Goal: Task Accomplishment & Management: Manage account settings

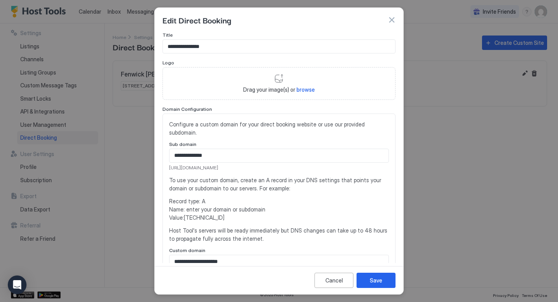
click at [305, 89] on span "browse" at bounding box center [306, 89] width 18 height 7
type input "**********"
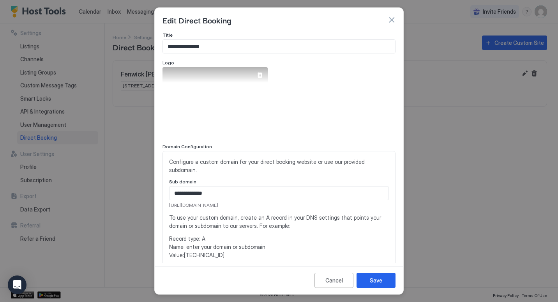
click at [227, 111] on div "View image" at bounding box center [214, 102] width 105 height 70
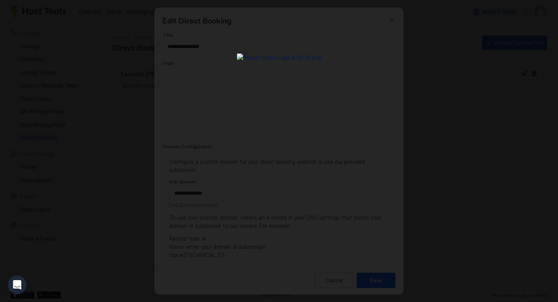
click at [378, 281] on div at bounding box center [279, 151] width 558 height 302
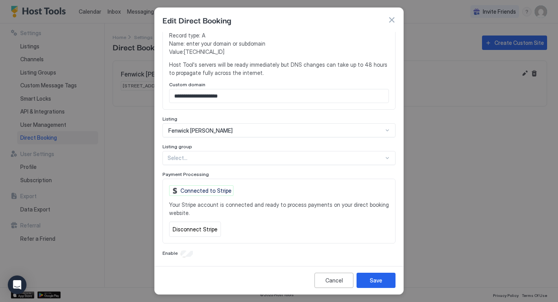
scroll to position [205, 0]
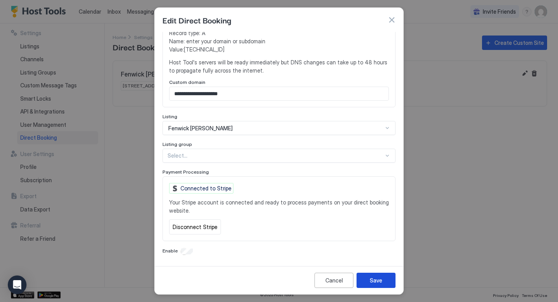
click at [371, 279] on div "Save" at bounding box center [376, 280] width 12 height 8
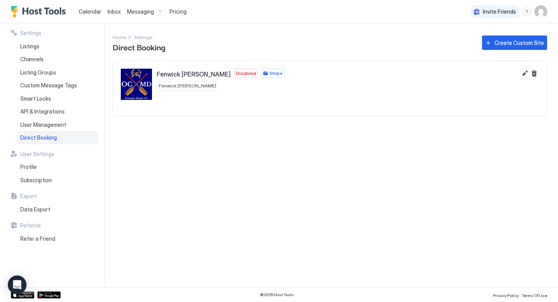
click at [132, 80] on img "Fenwick Woods OC" at bounding box center [136, 84] width 31 height 31
click at [524, 72] on button "Edit" at bounding box center [524, 73] width 9 height 9
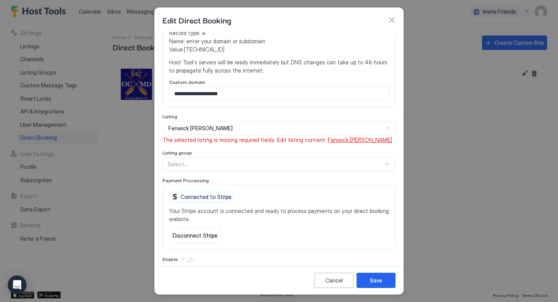
click at [336, 139] on span "Fenwick [PERSON_NAME]" at bounding box center [360, 139] width 64 height 7
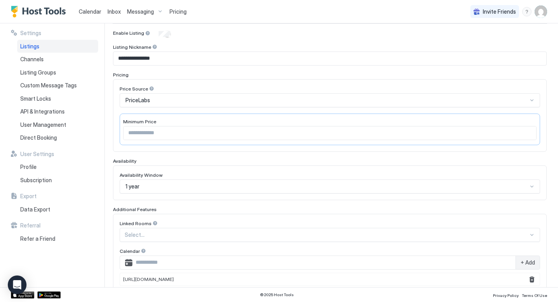
scroll to position [117, 0]
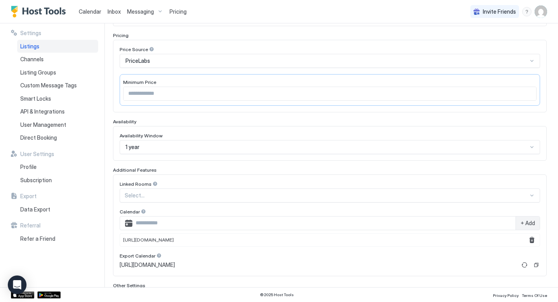
click at [329, 193] on div at bounding box center [327, 195] width 404 height 7
click at [339, 176] on div "Linked Rooms Select... Calendar + Add http://www.vrbo.com/icalendar/d31c35ae910…" at bounding box center [330, 225] width 434 height 102
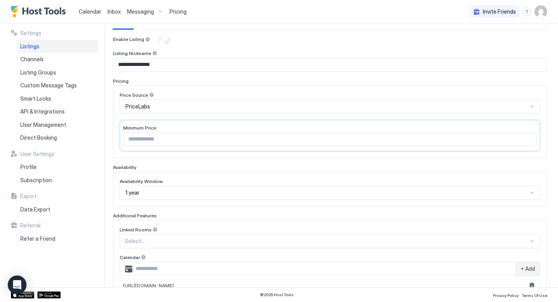
scroll to position [0, 0]
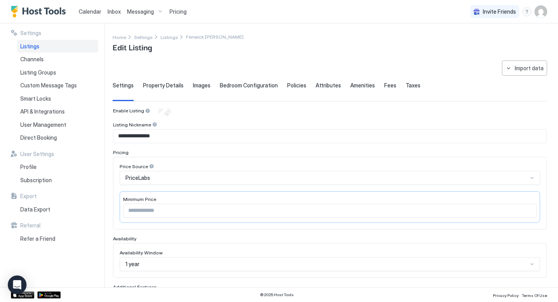
click at [161, 86] on span "Property Details" at bounding box center [163, 85] width 41 height 7
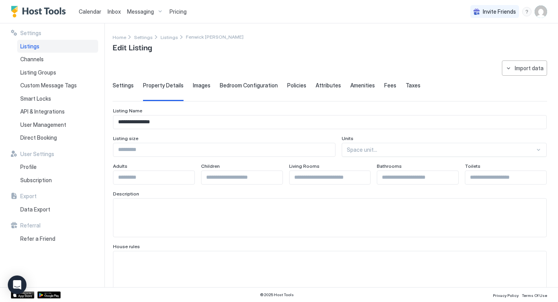
click at [415, 147] on div at bounding box center [441, 149] width 188 height 7
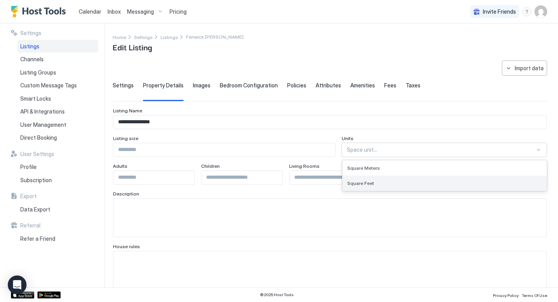
click at [364, 186] on div "Square Feet" at bounding box center [444, 182] width 204 height 15
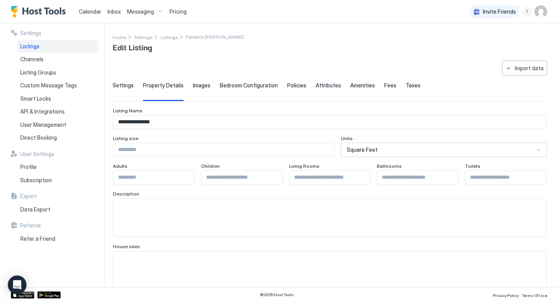
click at [312, 180] on input "Input Field" at bounding box center [329, 177] width 81 height 13
type input "*"
click at [141, 176] on input "Input Field" at bounding box center [153, 177] width 81 height 13
type input "*"
click at [243, 216] on textarea "Input Field" at bounding box center [329, 217] width 433 height 38
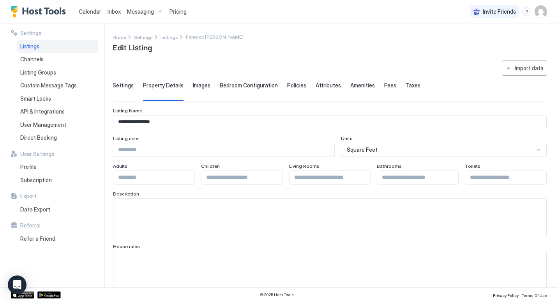
click at [148, 210] on textarea "Input Field" at bounding box center [329, 217] width 433 height 38
paste textarea "**********"
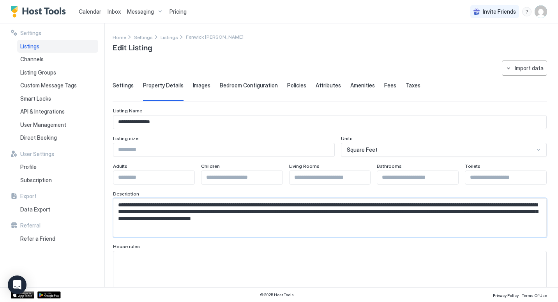
type textarea "**********"
click at [228, 261] on textarea "Input Field" at bounding box center [329, 270] width 433 height 38
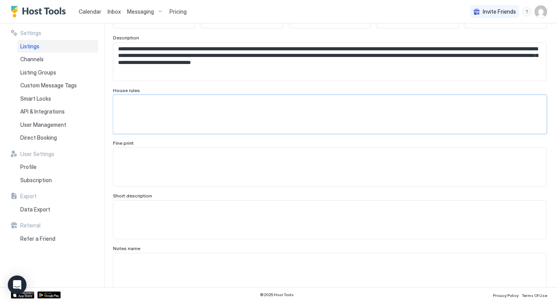
scroll to position [117, 0]
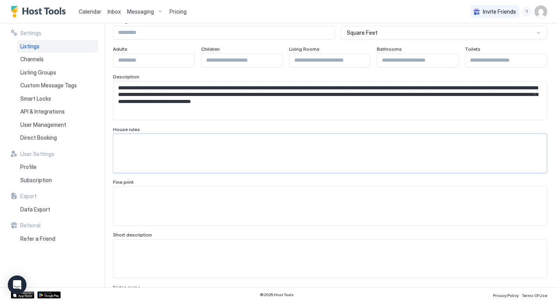
click at [139, 255] on textarea "Input Field" at bounding box center [329, 258] width 433 height 38
paste textarea "**********"
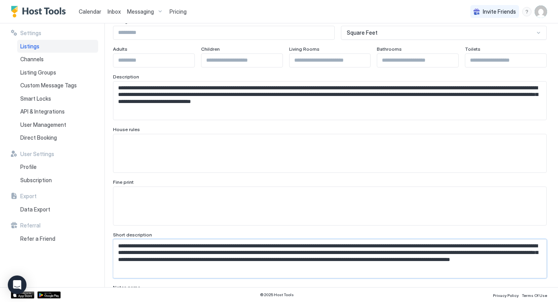
type textarea "**********"
click at [181, 148] on textarea "Input Field" at bounding box center [329, 153] width 433 height 38
paste textarea "**********"
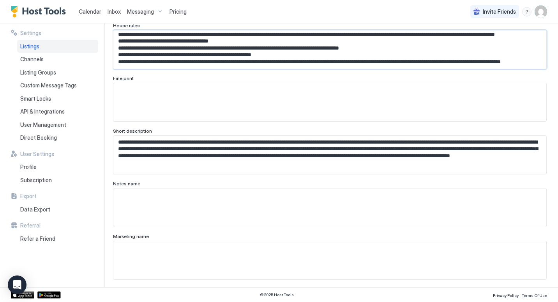
scroll to position [234, 0]
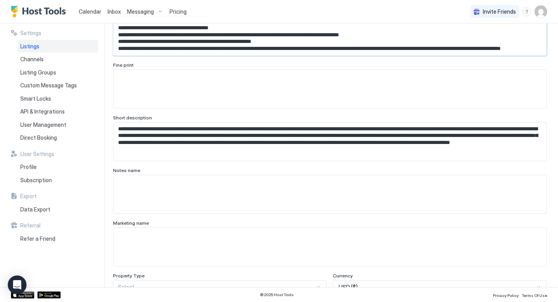
type textarea "**********"
click at [244, 198] on textarea "Input Field" at bounding box center [329, 194] width 433 height 38
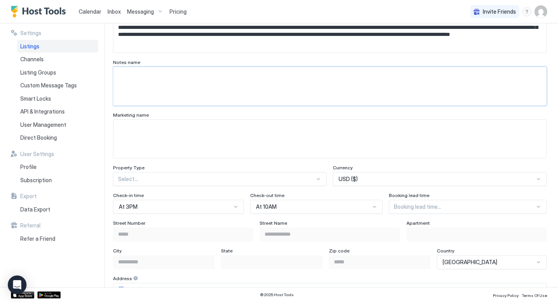
scroll to position [351, 0]
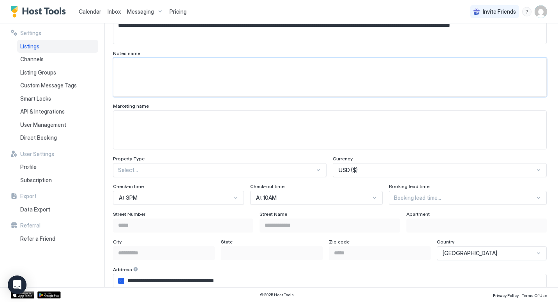
click at [309, 170] on div "Select..." at bounding box center [220, 170] width 214 height 14
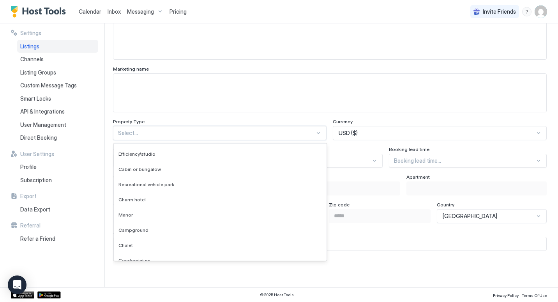
scroll to position [871, 0]
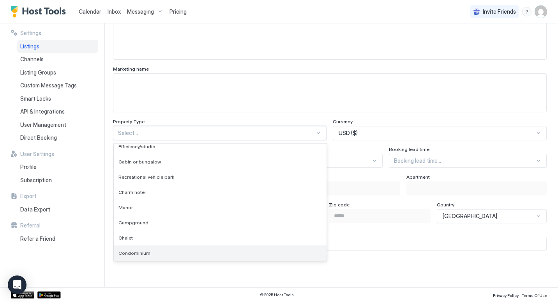
click at [266, 255] on div "Condominium" at bounding box center [219, 253] width 203 height 6
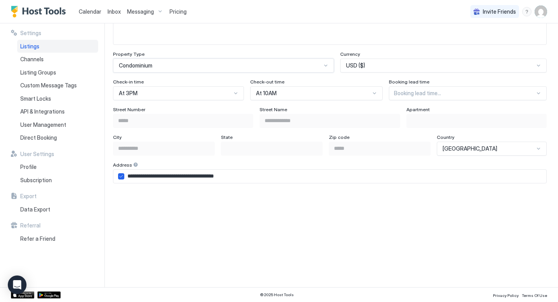
scroll to position [463, 0]
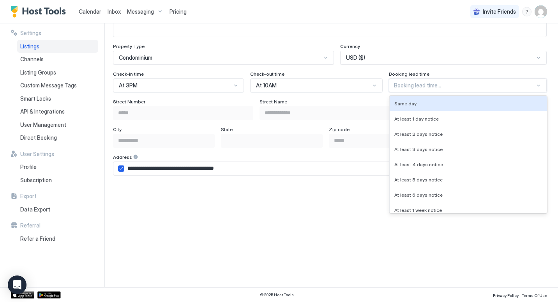
click at [517, 86] on div at bounding box center [464, 85] width 141 height 7
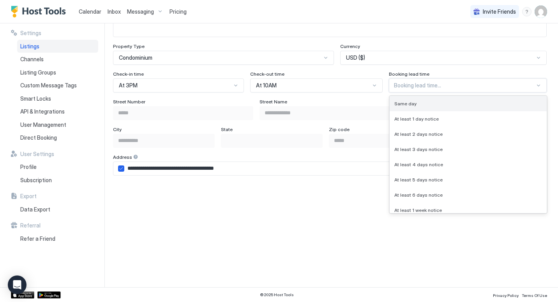
click at [491, 107] on div "Same day" at bounding box center [468, 103] width 157 height 15
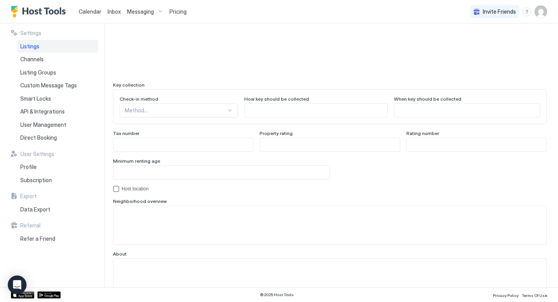
scroll to position [683, 0]
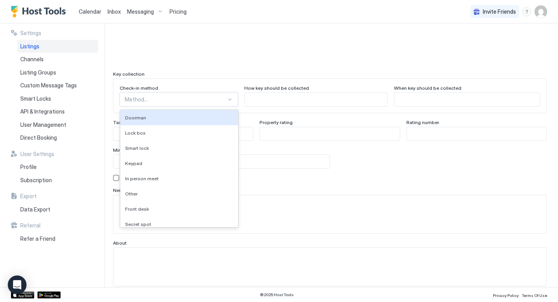
click at [204, 100] on div at bounding box center [176, 99] width 102 height 7
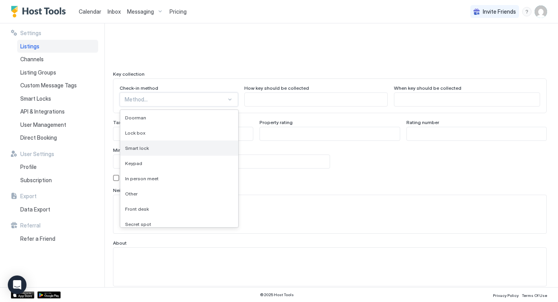
click at [194, 148] on div "Smart lock" at bounding box center [179, 148] width 108 height 6
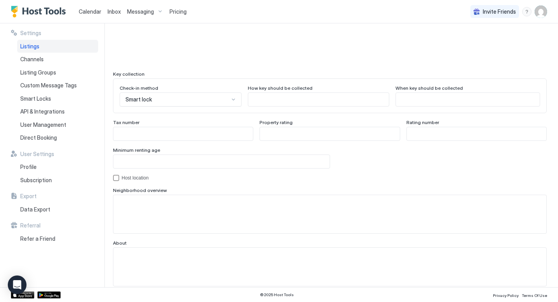
click at [198, 147] on div "Minimum renting age" at bounding box center [221, 150] width 217 height 7
click at [198, 161] on input "Input Field" at bounding box center [221, 161] width 216 height 13
click at [154, 208] on textarea "Input Field" at bounding box center [329, 214] width 433 height 38
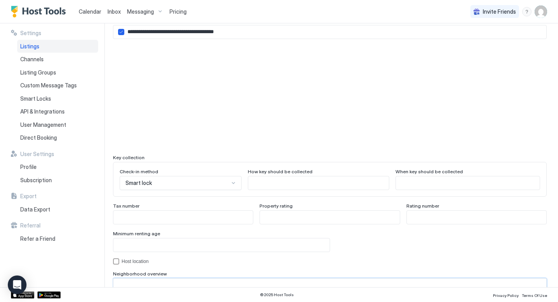
scroll to position [595, 0]
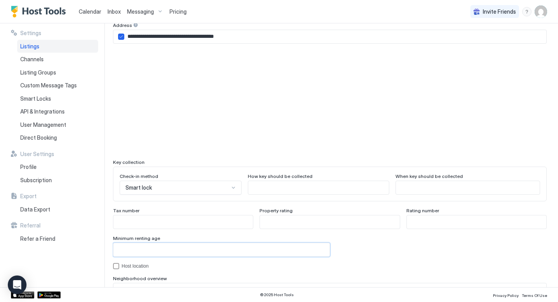
click at [238, 251] on input "Input Field" at bounding box center [221, 249] width 216 height 13
type input "**"
click at [345, 268] on div "Host location" at bounding box center [330, 266] width 434 height 6
click at [116, 266] on icon "hostLocation" at bounding box center [116, 265] width 5 height 5
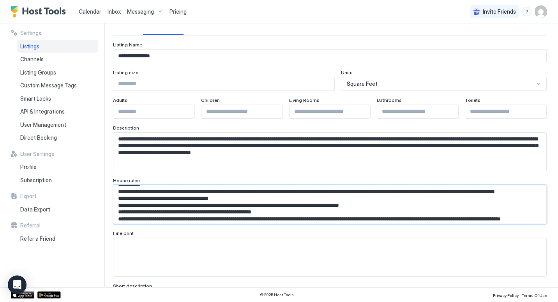
scroll to position [0, 0]
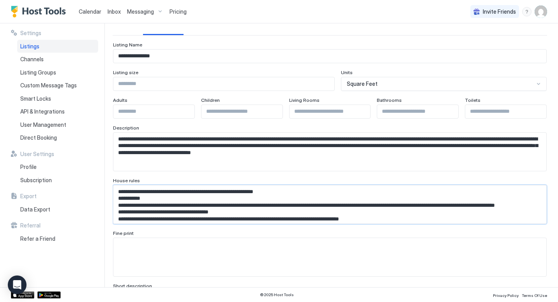
click at [383, 213] on textarea "**********" at bounding box center [326, 204] width 427 height 38
paste textarea "**********"
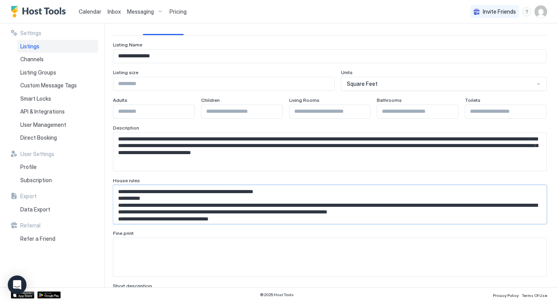
click at [122, 192] on textarea "**********" at bounding box center [326, 204] width 427 height 38
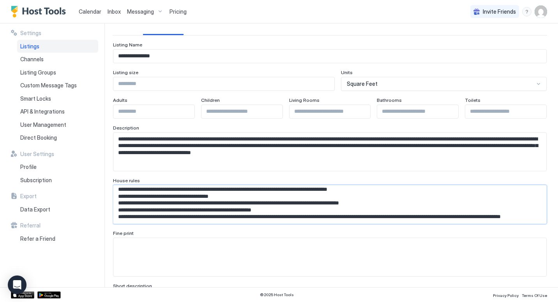
drag, startPoint x: 116, startPoint y: 191, endPoint x: 272, endPoint y: 238, distance: 162.5
click at [313, 201] on textarea "**********" at bounding box center [326, 204] width 427 height 38
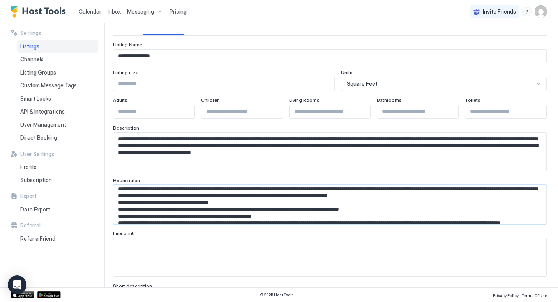
scroll to position [0, 0]
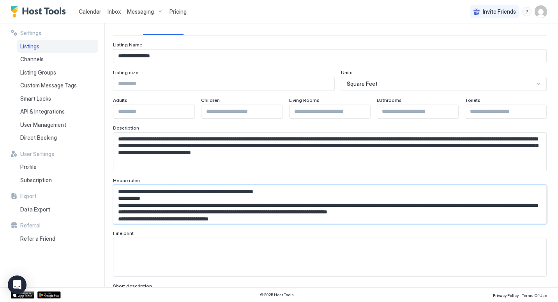
drag, startPoint x: 277, startPoint y: 202, endPoint x: 120, endPoint y: 183, distance: 158.9
click at [115, 178] on div "**********" at bounding box center [330, 200] width 434 height 46
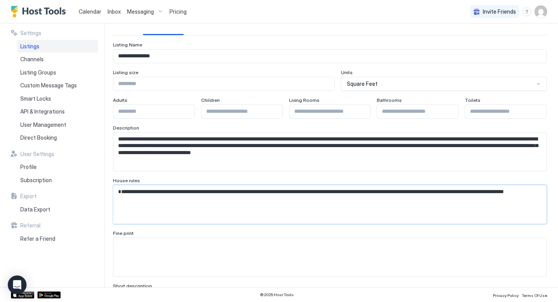
paste textarea "**********"
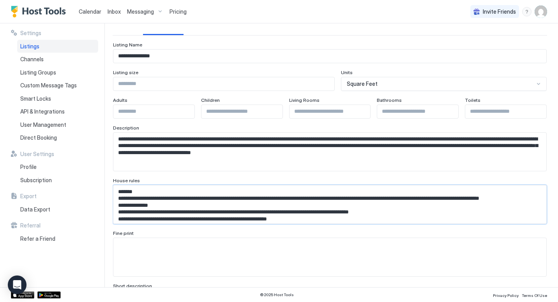
click at [128, 199] on textarea "Input Field" at bounding box center [326, 204] width 427 height 38
click at [120, 199] on textarea "Input Field" at bounding box center [326, 204] width 427 height 38
click at [120, 219] on textarea "Input Field" at bounding box center [326, 204] width 427 height 38
click at [130, 218] on textarea "Input Field" at bounding box center [326, 204] width 427 height 38
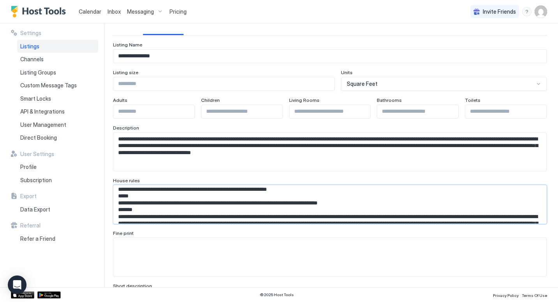
scroll to position [39, 0]
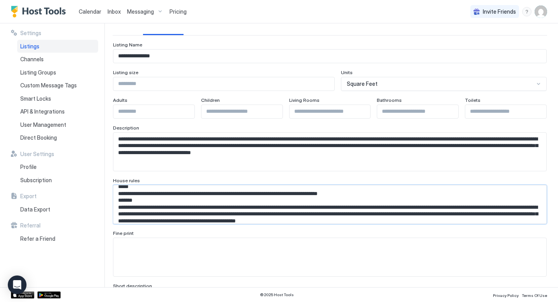
click at [120, 187] on textarea "Input Field" at bounding box center [326, 204] width 427 height 38
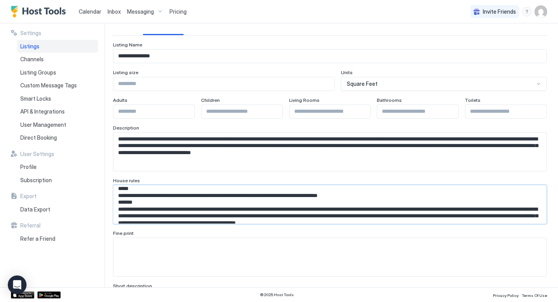
click at [130, 189] on textarea "Input Field" at bounding box center [326, 204] width 427 height 38
click at [122, 202] on textarea "Input Field" at bounding box center [326, 204] width 427 height 38
click at [129, 201] on textarea "Input Field" at bounding box center [326, 204] width 427 height 38
click at [121, 215] on textarea "Input Field" at bounding box center [326, 204] width 427 height 38
click at [128, 215] on textarea "Input Field" at bounding box center [326, 204] width 427 height 38
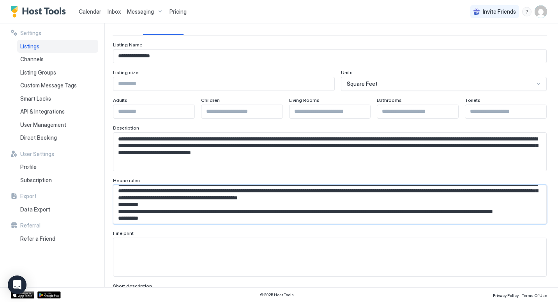
scroll to position [76, 0]
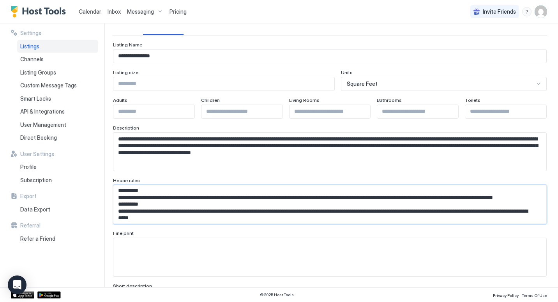
click at [120, 204] on textarea "Input Field" at bounding box center [326, 204] width 427 height 38
click at [129, 205] on textarea "Input Field" at bounding box center [326, 204] width 427 height 38
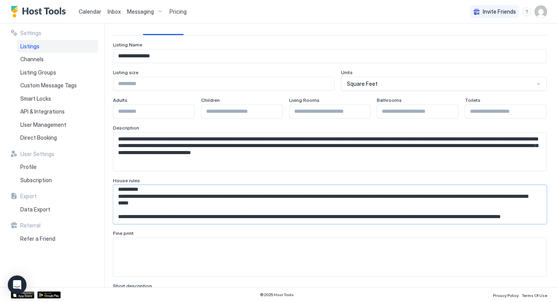
scroll to position [111, 0]
click at [121, 190] on textarea "Input Field" at bounding box center [326, 204] width 427 height 38
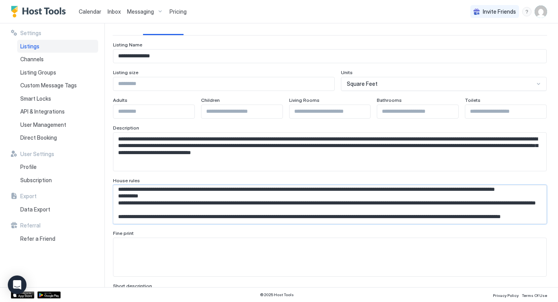
click at [129, 189] on textarea "Input Field" at bounding box center [326, 204] width 427 height 38
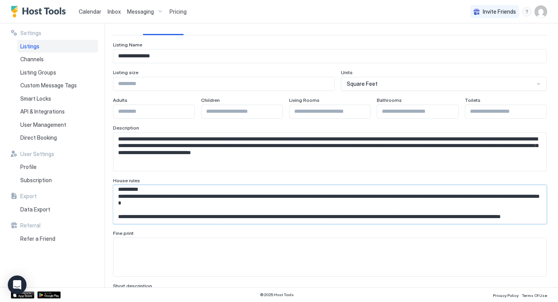
click at [121, 210] on textarea "Input Field" at bounding box center [326, 204] width 427 height 38
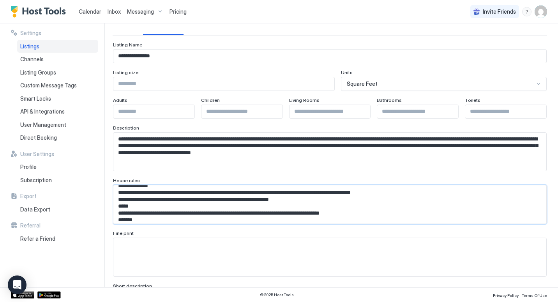
scroll to position [0, 0]
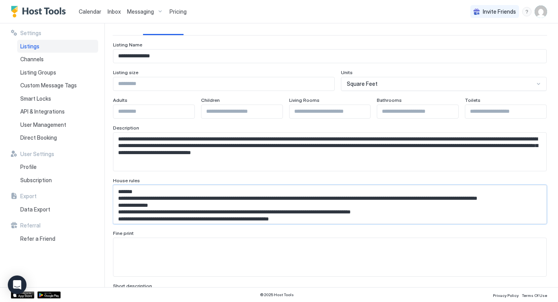
drag, startPoint x: 135, startPoint y: 192, endPoint x: 111, endPoint y: 190, distance: 23.5
click at [111, 190] on div "**********" at bounding box center [279, 154] width 558 height 263
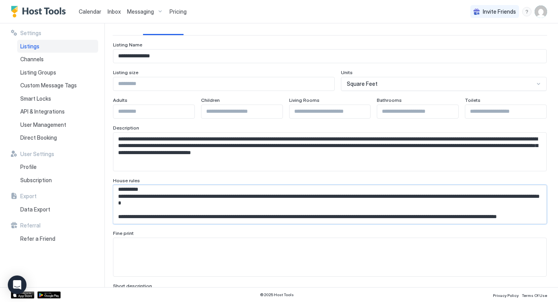
scroll to position [111, 0]
type textarea "**********"
click at [270, 85] on input "Input Field" at bounding box center [223, 83] width 221 height 13
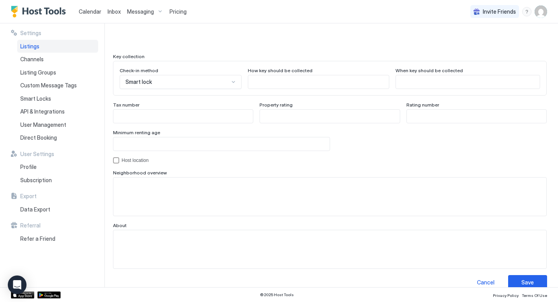
scroll to position [711, 0]
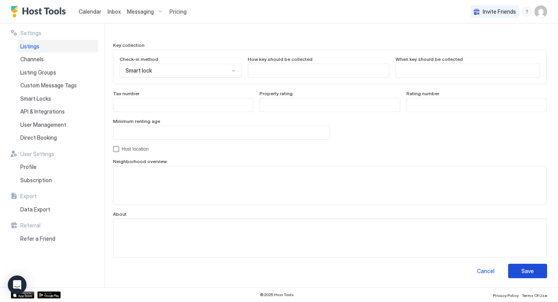
type input "***"
click at [522, 269] on div "Save" at bounding box center [527, 271] width 12 height 8
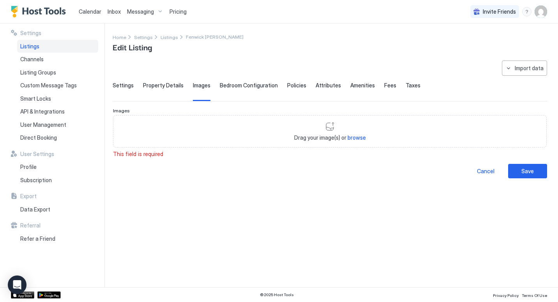
scroll to position [0, 0]
click at [357, 135] on span "browse" at bounding box center [357, 137] width 18 height 7
type input "**********"
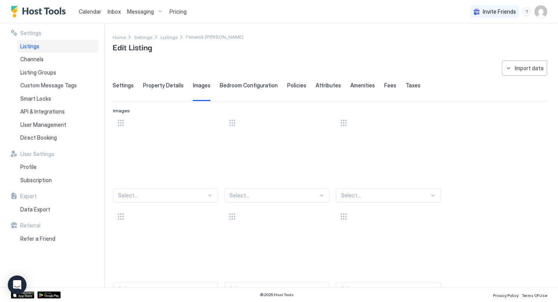
scroll to position [111, 0]
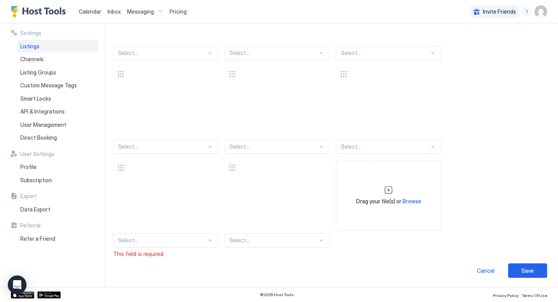
click at [406, 199] on span "Browse" at bounding box center [411, 201] width 19 height 7
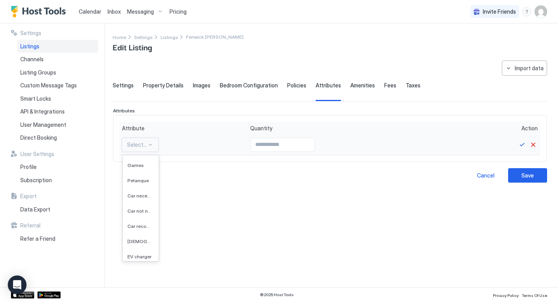
scroll to position [1994, 0]
